Goal: Transaction & Acquisition: Purchase product/service

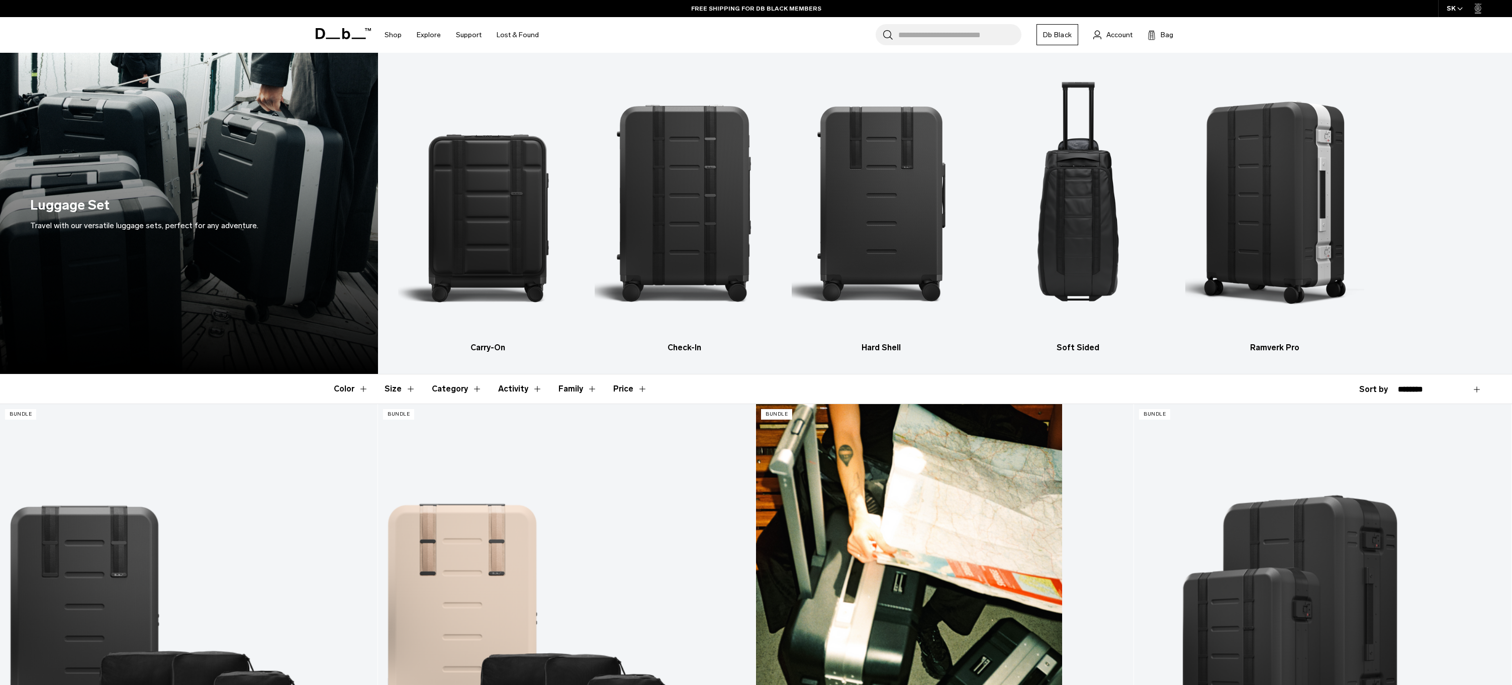
click at [885, 569] on link "Getaway Pro Luggage Bundle" at bounding box center [945, 613] width 378 height 419
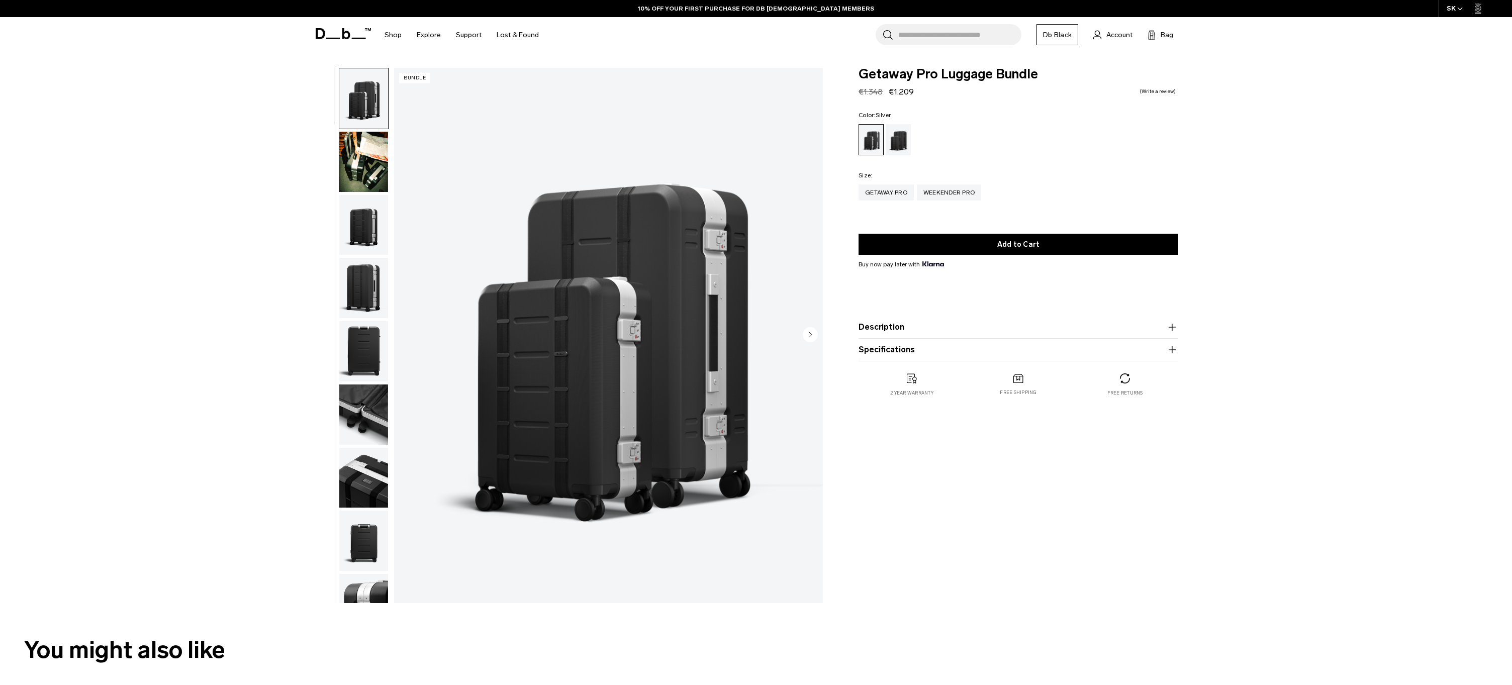
drag, startPoint x: 1003, startPoint y: 71, endPoint x: 930, endPoint y: 72, distance: 72.9
click at [1002, 70] on div "Getaway Pro Luggage Bundle Regular price €1.348 €1.209 0.0 star rating Write a …" at bounding box center [1018, 242] width 380 height 349
click at [1034, 76] on span "Getaway Pro Luggage Bundle" at bounding box center [1019, 74] width 320 height 13
drag, startPoint x: 1037, startPoint y: 76, endPoint x: 852, endPoint y: 74, distance: 185.0
click at [852, 74] on div "Getaway Pro Luggage Bundle Regular price €1.348 €1.209 0.0 star rating Write a …" at bounding box center [1018, 242] width 380 height 349
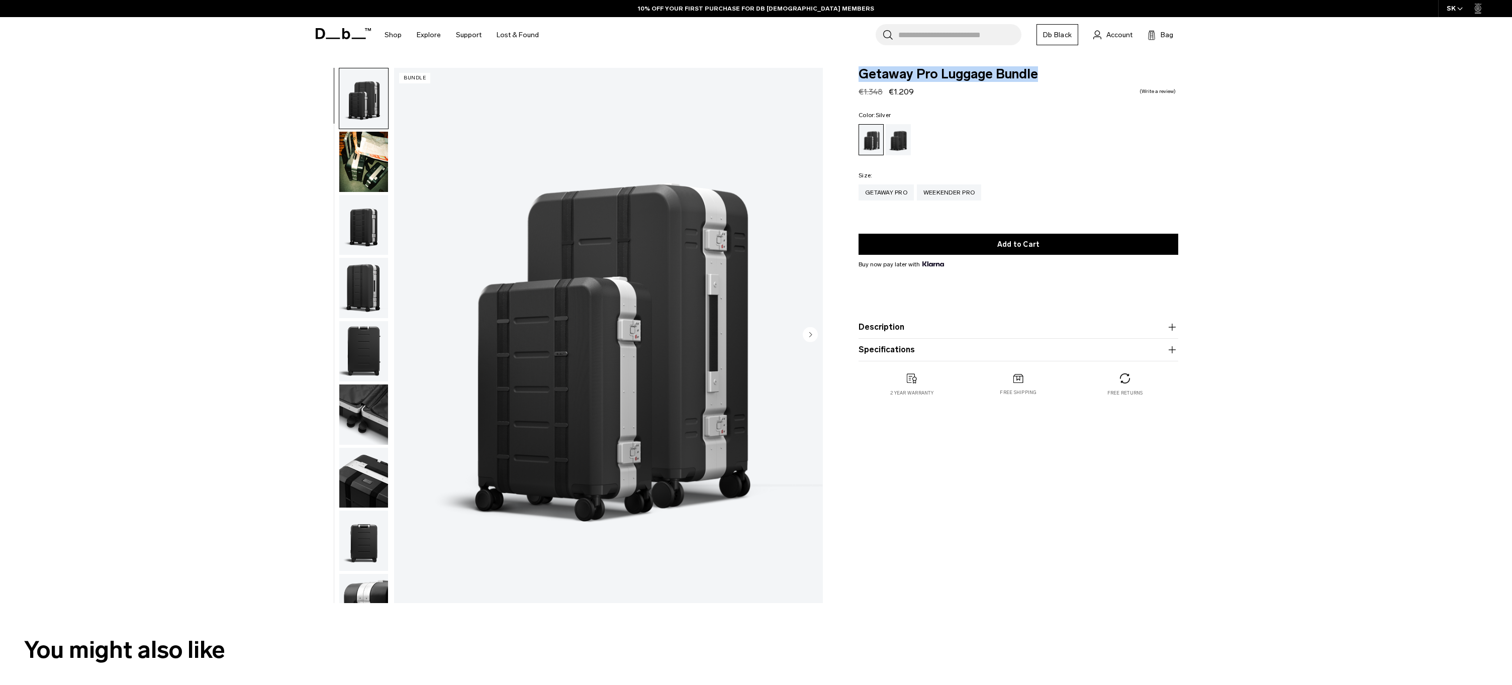
copy span "Getaway Pro Luggage Bundle"
